Goal: Navigation & Orientation: Find specific page/section

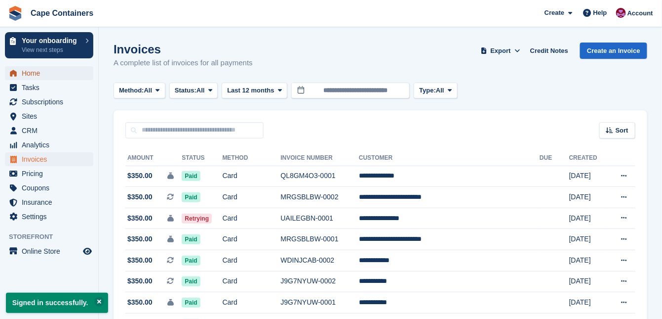
click at [38, 77] on span "Home" at bounding box center [51, 73] width 59 height 14
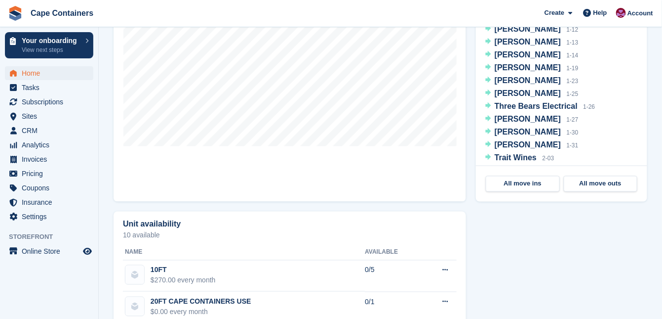
scroll to position [435, 0]
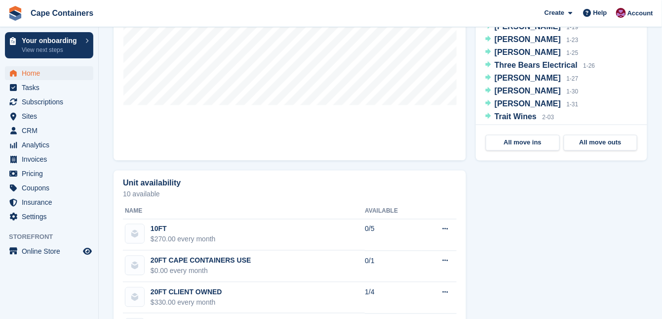
click at [527, 143] on link "All move ins" at bounding box center [523, 143] width 74 height 16
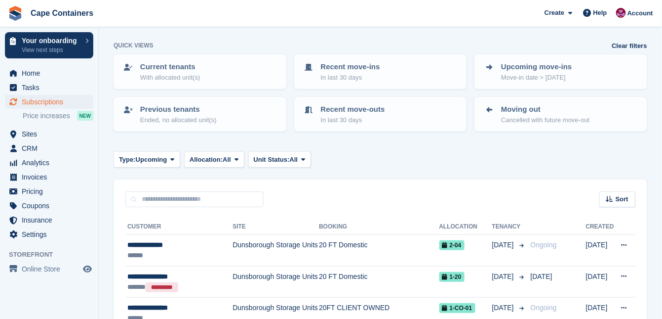
scroll to position [79, 0]
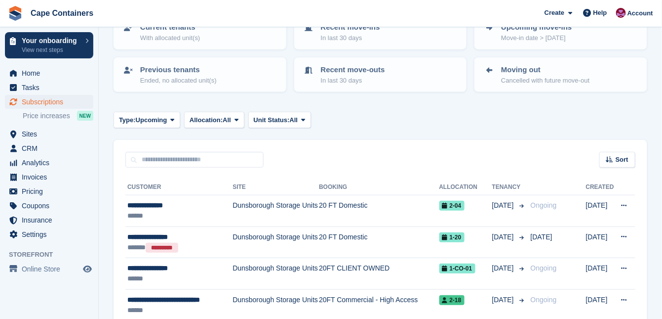
click at [289, 203] on td "Dunsborough Storage Units" at bounding box center [276, 211] width 86 height 32
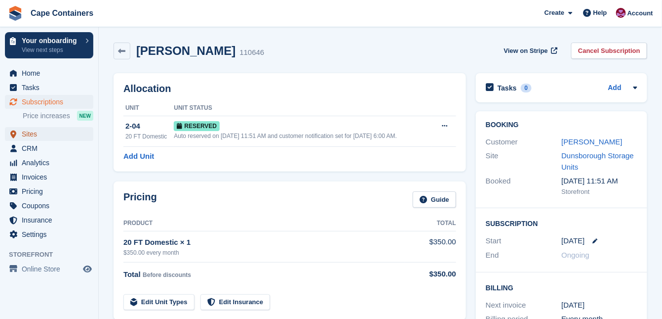
click at [33, 136] on span "Sites" at bounding box center [51, 134] width 59 height 14
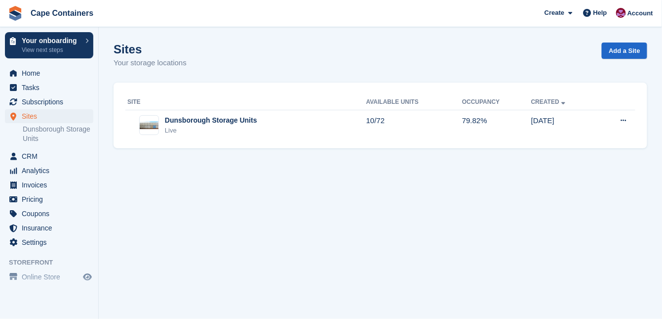
click at [191, 120] on div "Dunsborough Storage Units" at bounding box center [211, 120] width 92 height 10
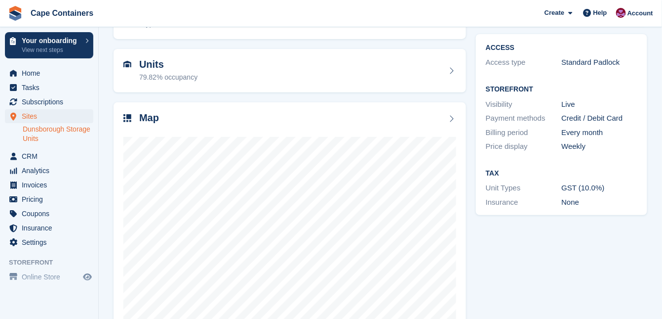
scroll to position [63, 0]
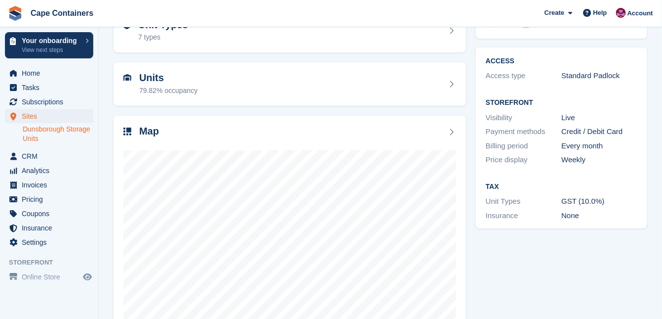
click at [449, 133] on icon at bounding box center [452, 132] width 10 height 8
click at [451, 131] on icon at bounding box center [452, 132] width 10 height 8
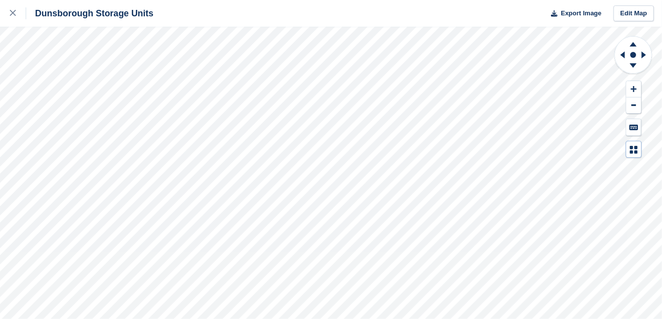
click at [634, 148] on icon at bounding box center [634, 150] width 8 height 8
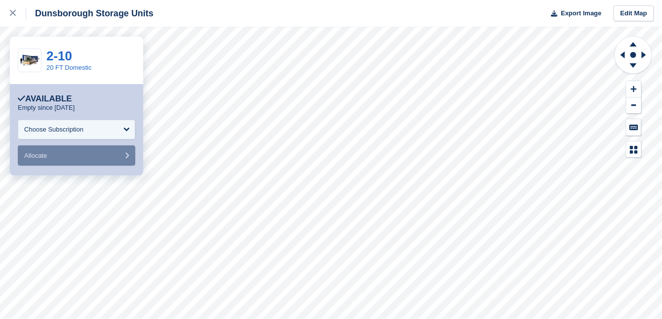
click at [12, 12] on icon at bounding box center [13, 13] width 6 height 6
